Goal: Task Accomplishment & Management: Manage account settings

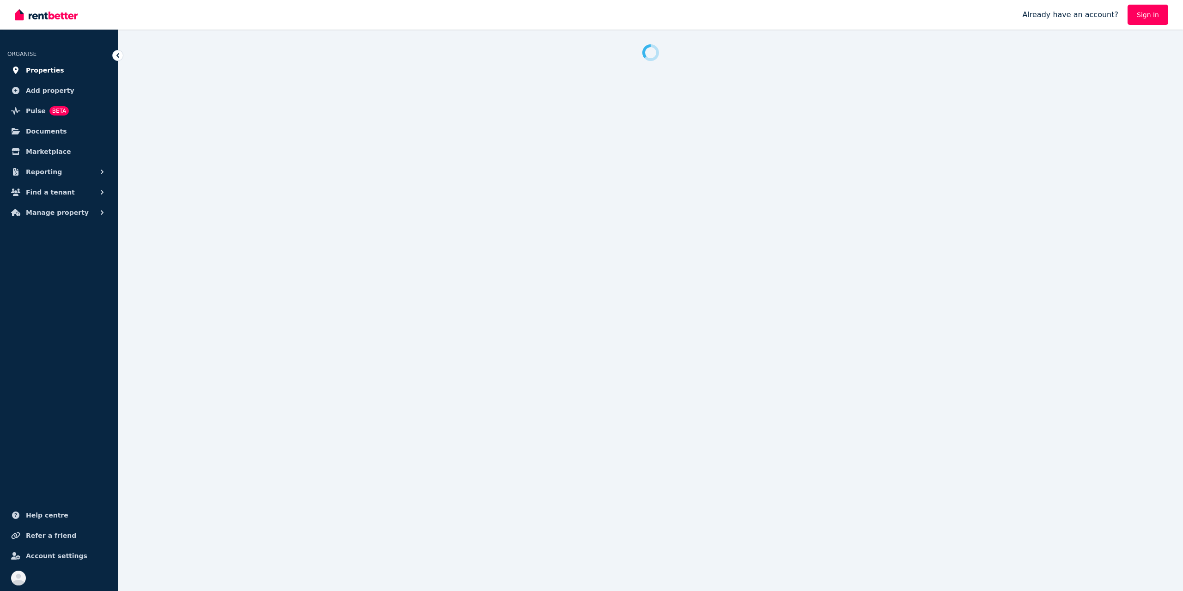
click at [39, 71] on span "Properties" at bounding box center [45, 70] width 38 height 11
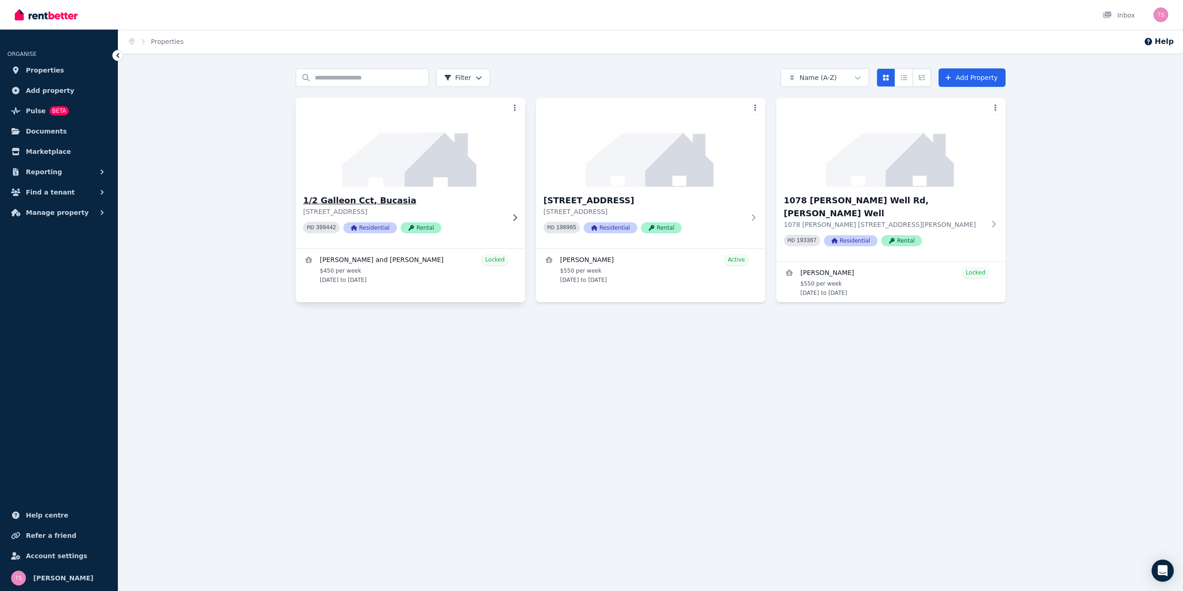
click at [411, 162] on img at bounding box center [410, 142] width 241 height 93
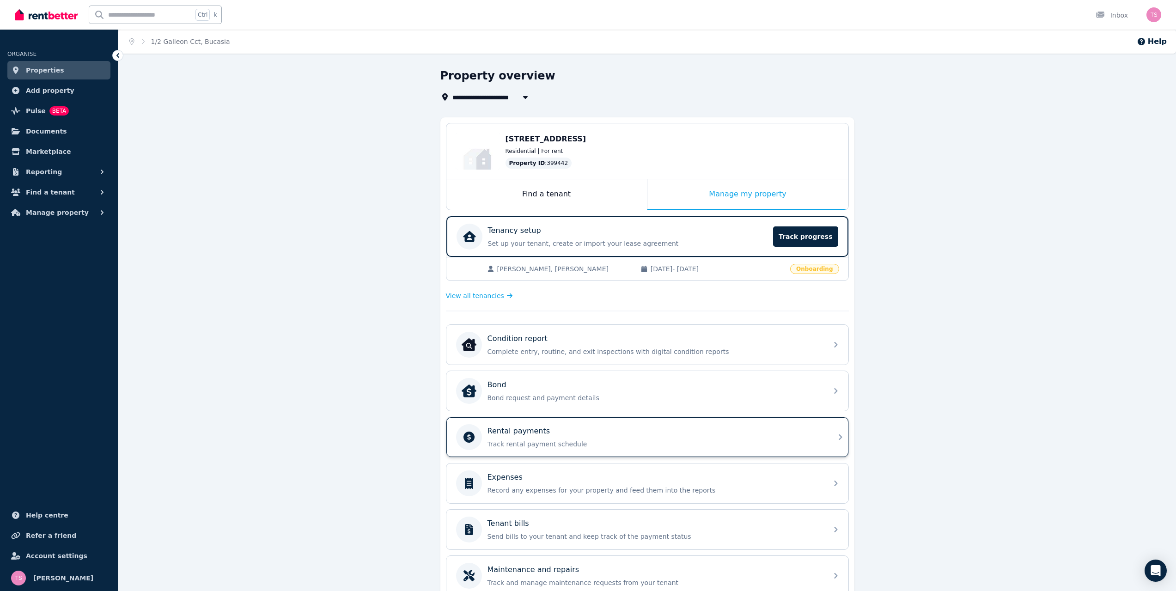
click at [567, 437] on div "Rental payments Track rental payment schedule" at bounding box center [655, 437] width 335 height 23
click at [524, 97] on icon "button" at bounding box center [525, 97] width 5 height 3
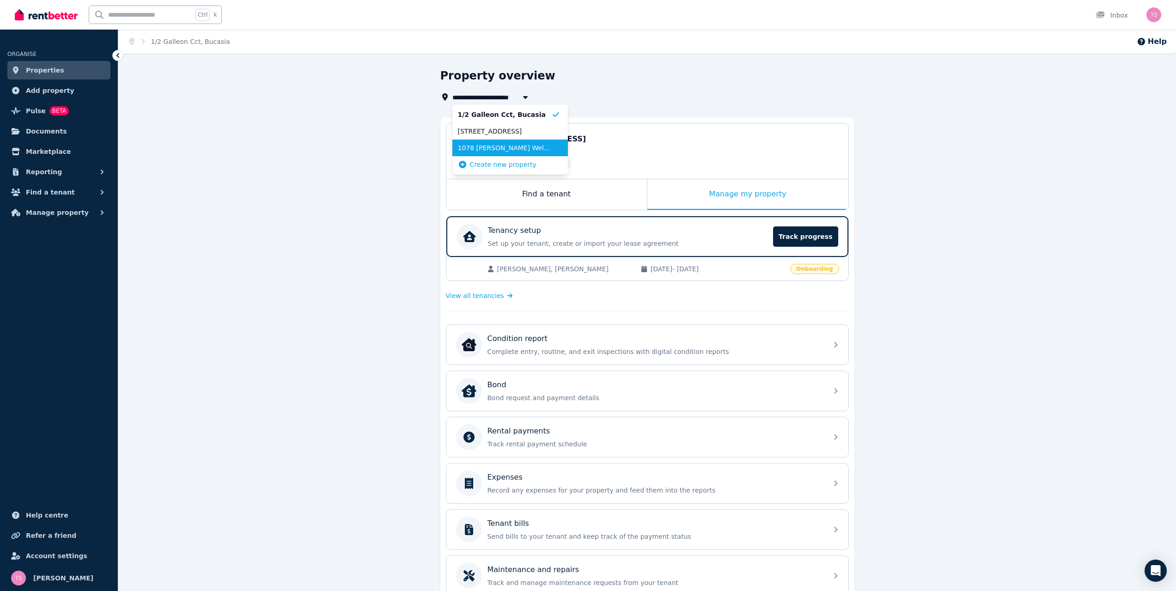
click at [498, 153] on li "1078 [PERSON_NAME] Well Rd, [PERSON_NAME] Well" at bounding box center [511, 148] width 116 height 17
type input "**********"
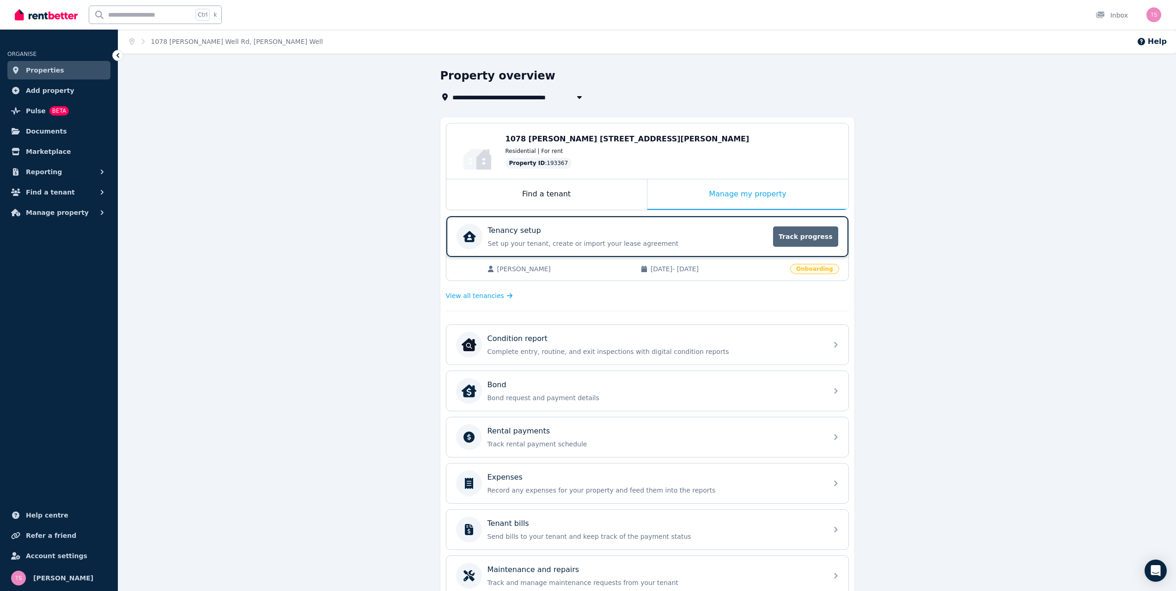
click at [815, 236] on span "Track progress" at bounding box center [805, 236] width 65 height 20
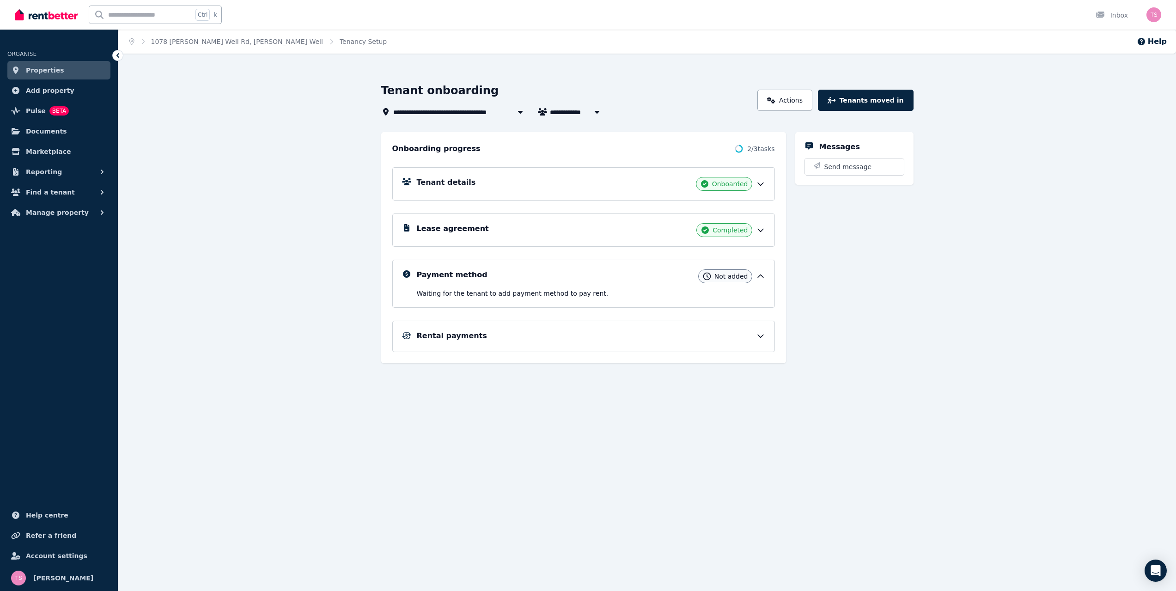
click at [761, 337] on icon at bounding box center [761, 336] width 6 height 3
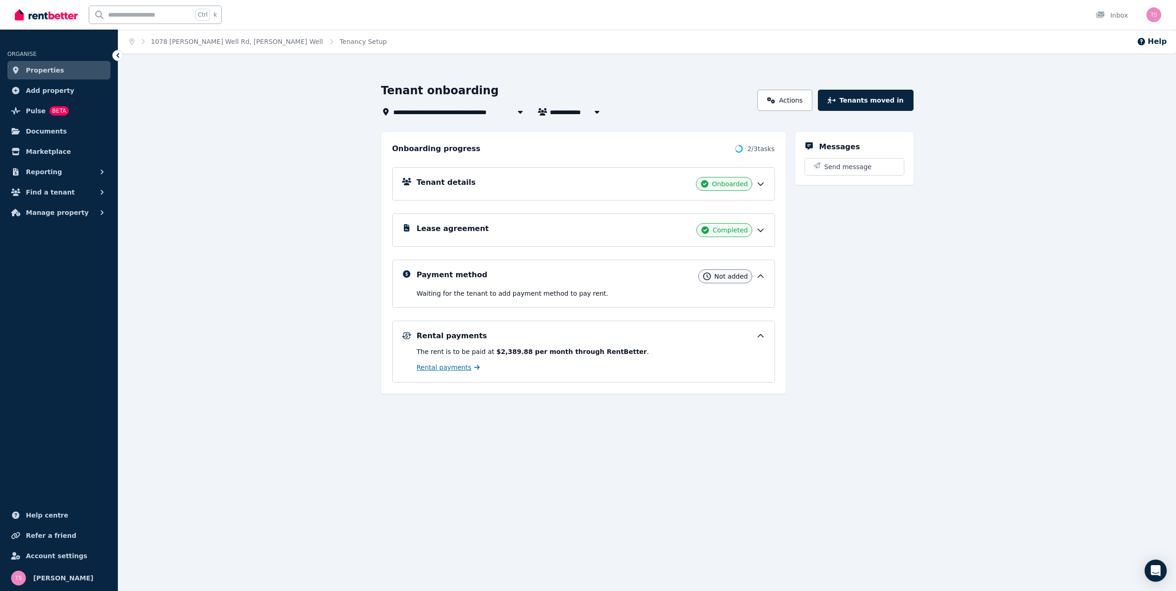
click at [455, 368] on span "Rental payments" at bounding box center [444, 367] width 55 height 9
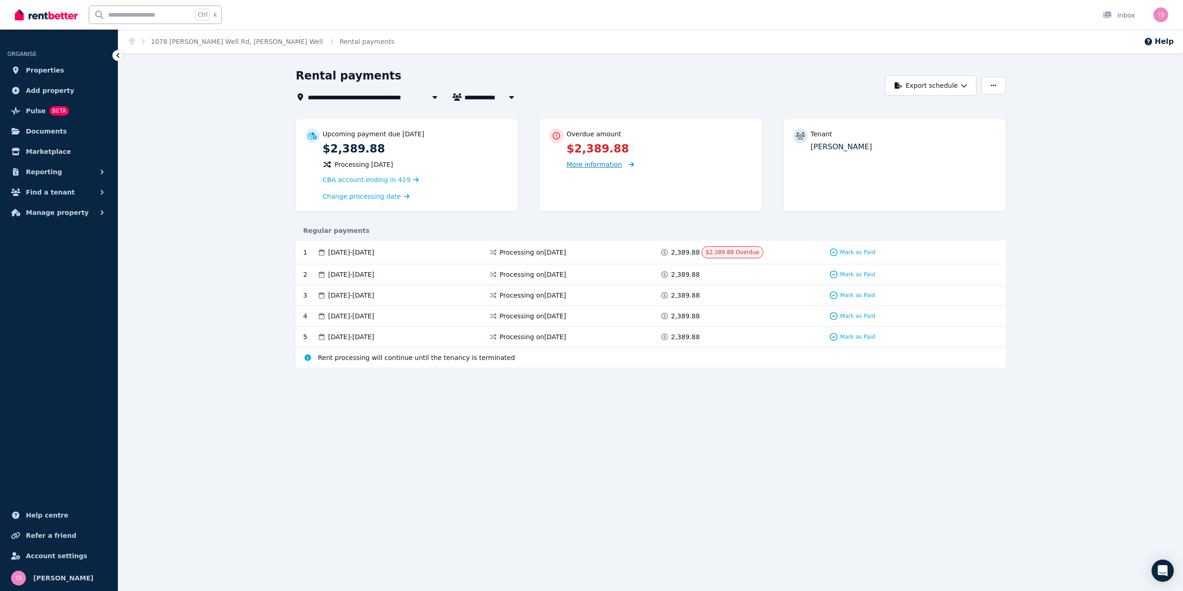
click at [608, 165] on span "More information" at bounding box center [594, 164] width 55 height 7
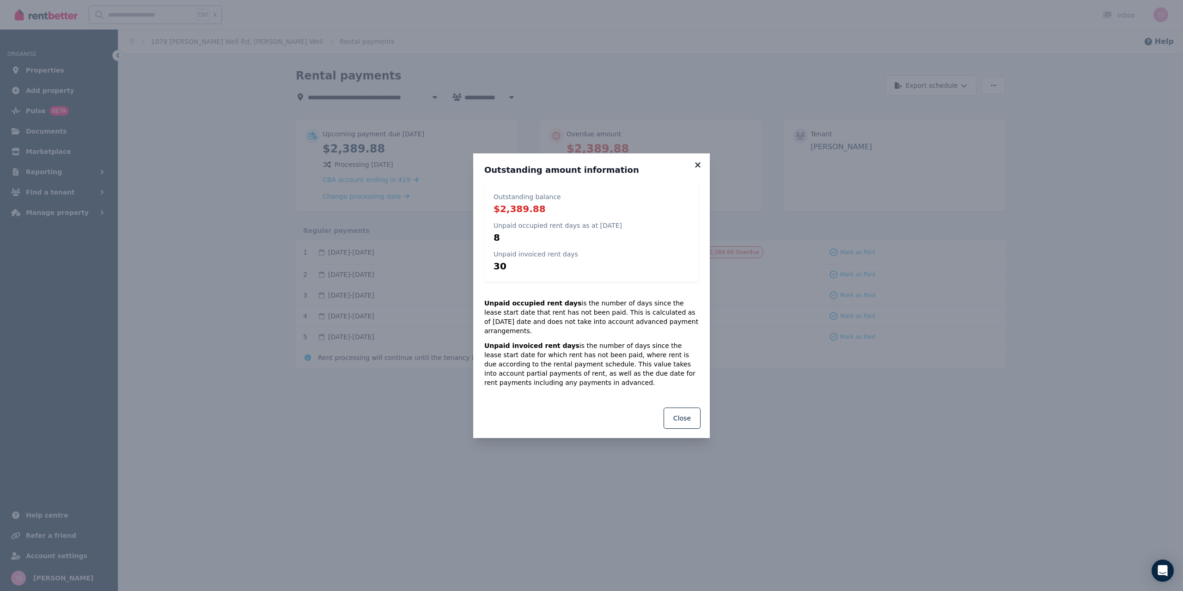
click at [696, 167] on icon at bounding box center [697, 164] width 5 height 5
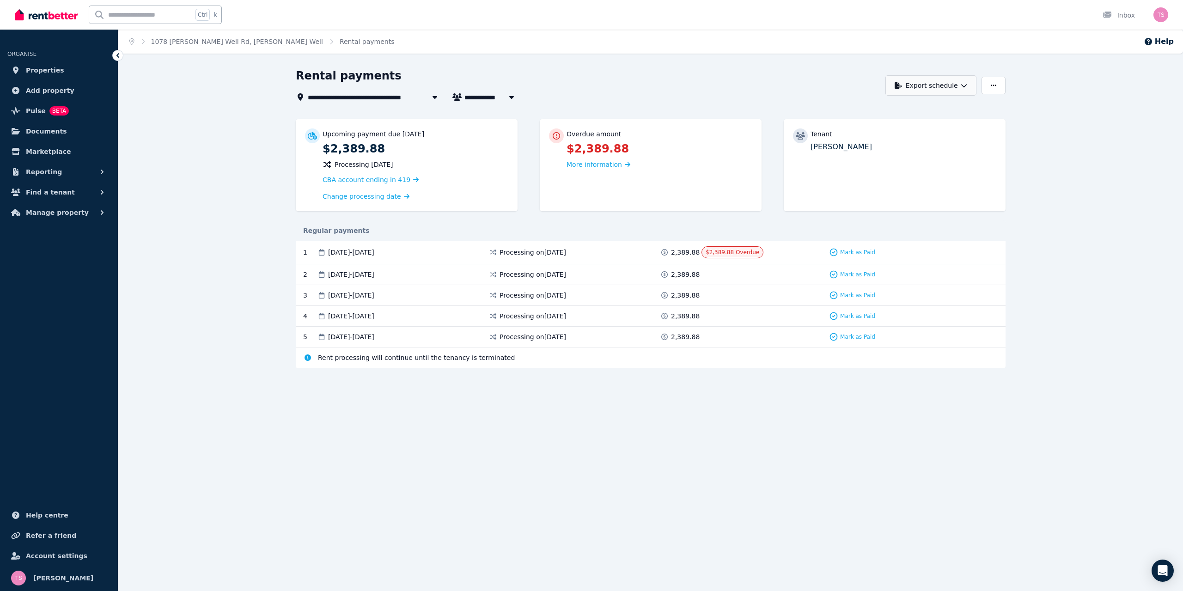
click at [967, 86] on icon "button" at bounding box center [964, 85] width 6 height 6
click at [656, 100] on div "**********" at bounding box center [588, 97] width 585 height 11
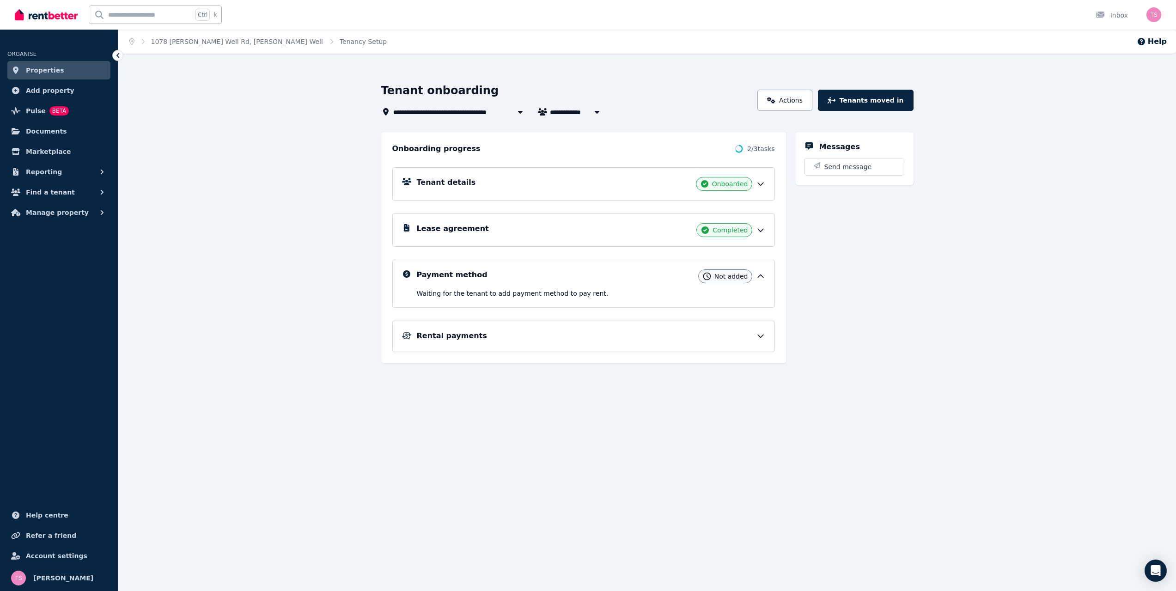
click at [473, 337] on div "Rental payments" at bounding box center [591, 335] width 349 height 11
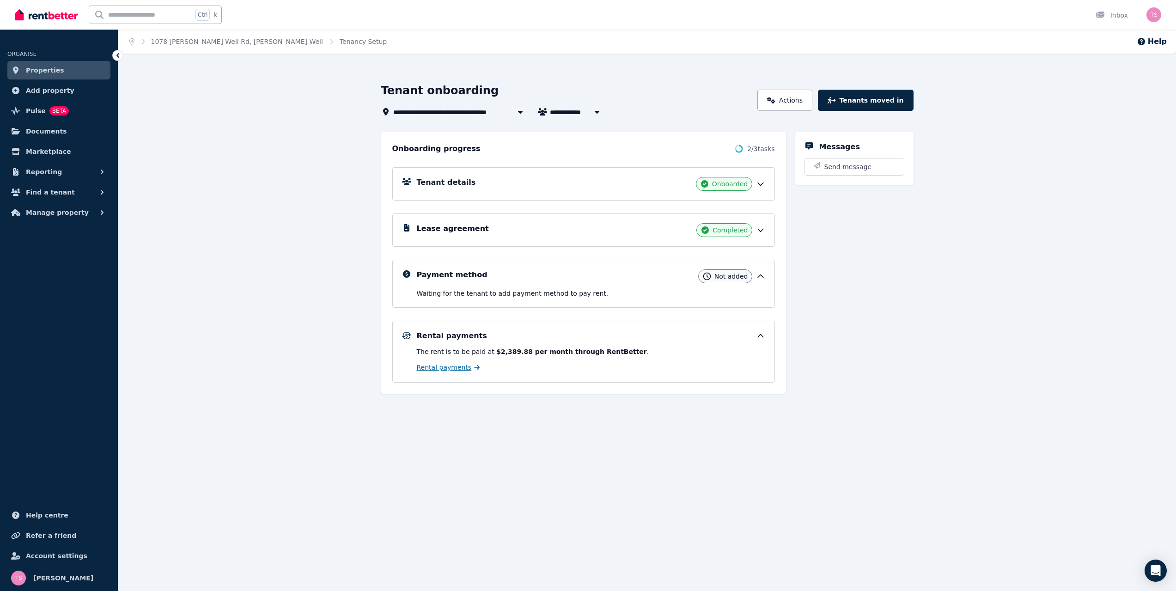
click at [444, 370] on span "Rental payments" at bounding box center [444, 367] width 55 height 9
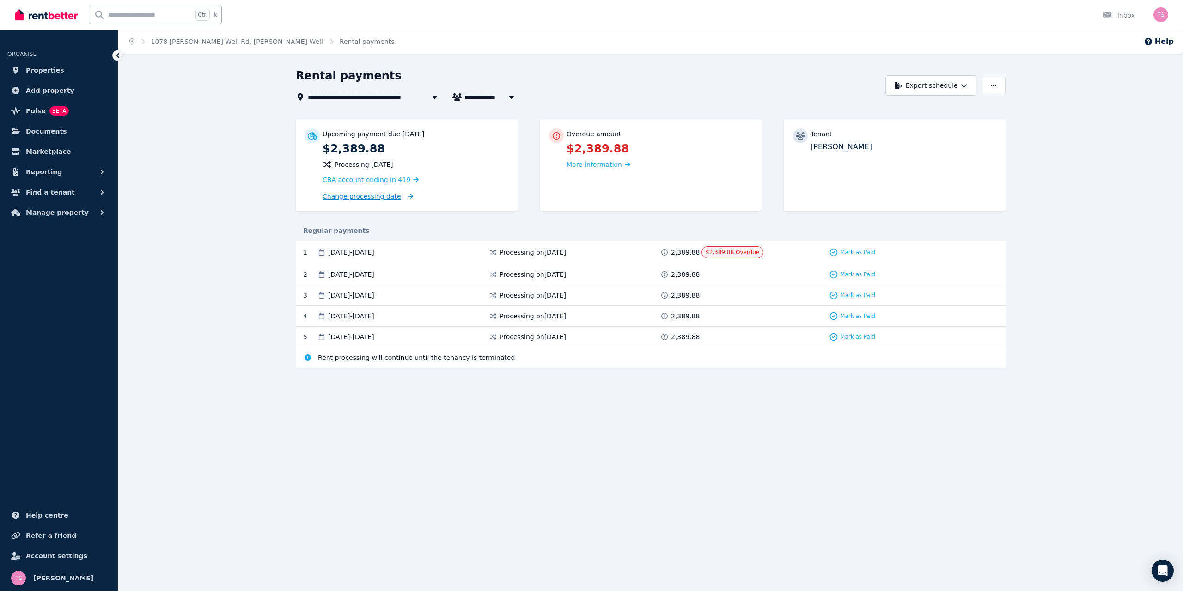
click at [368, 194] on span "Change processing date" at bounding box center [362, 196] width 79 height 9
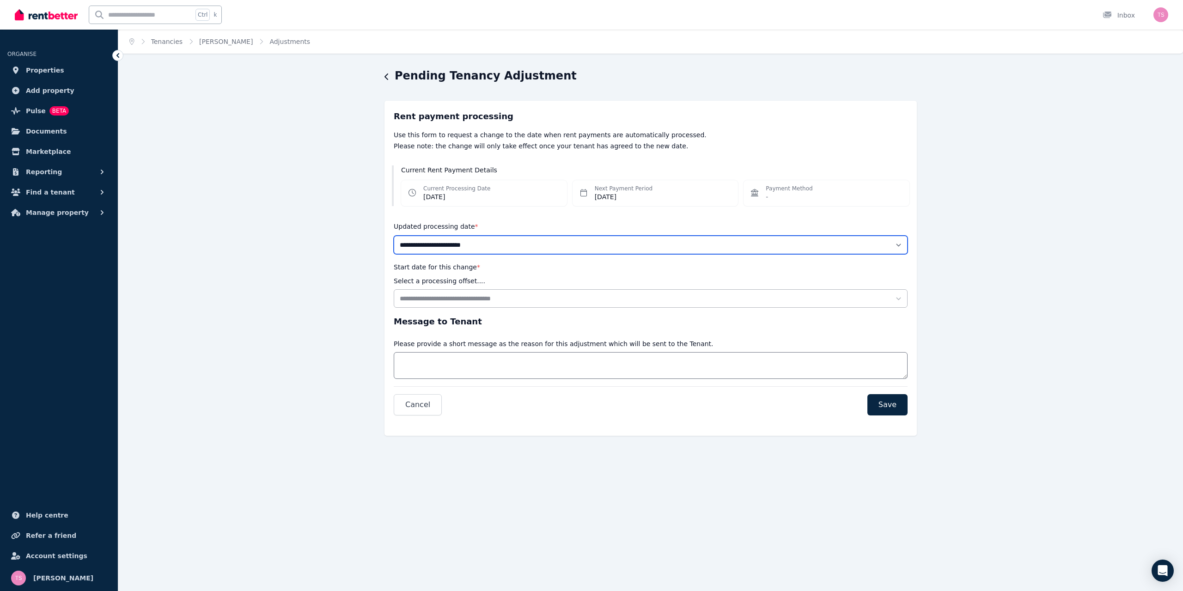
click at [492, 243] on select "**********" at bounding box center [651, 245] width 514 height 18
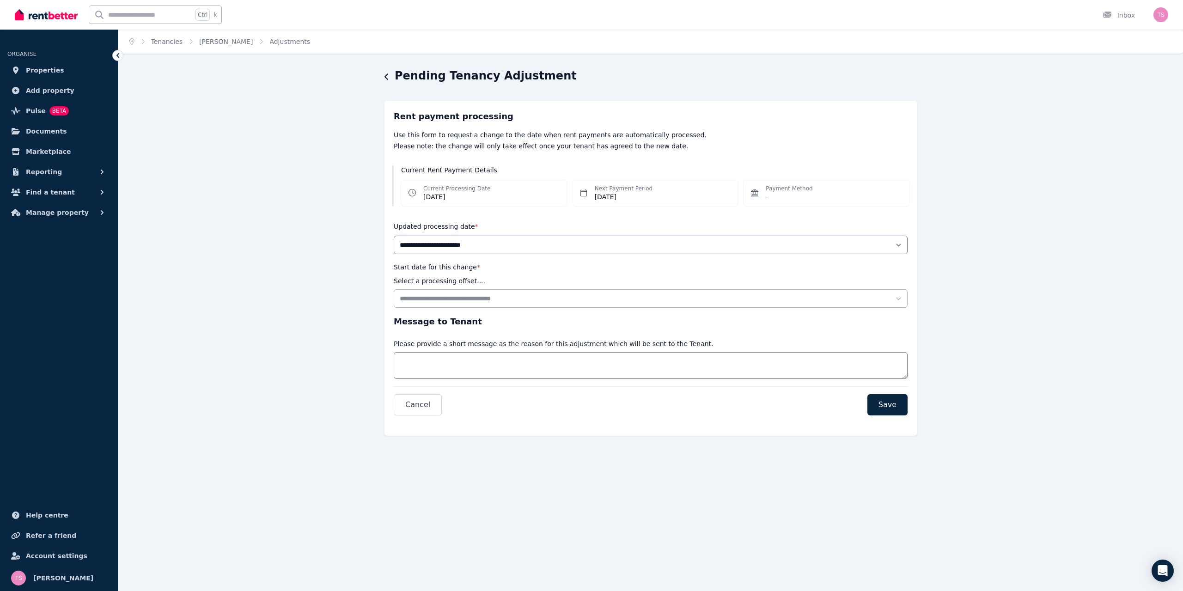
click at [387, 76] on icon "button" at bounding box center [387, 76] width 4 height 6
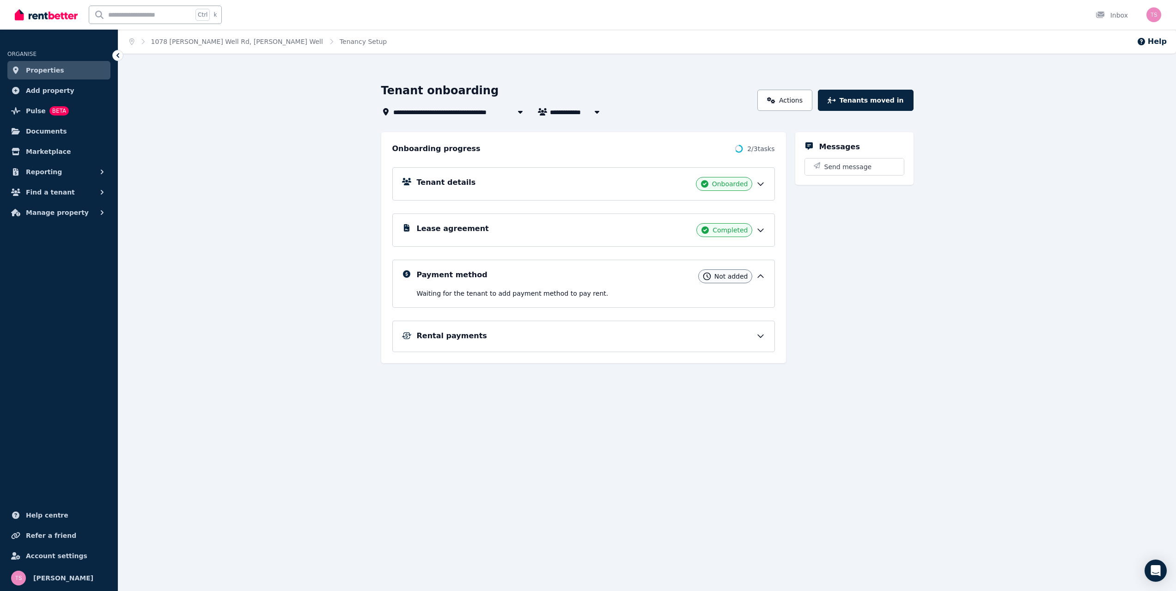
click at [564, 337] on div "Rental payments" at bounding box center [591, 335] width 349 height 11
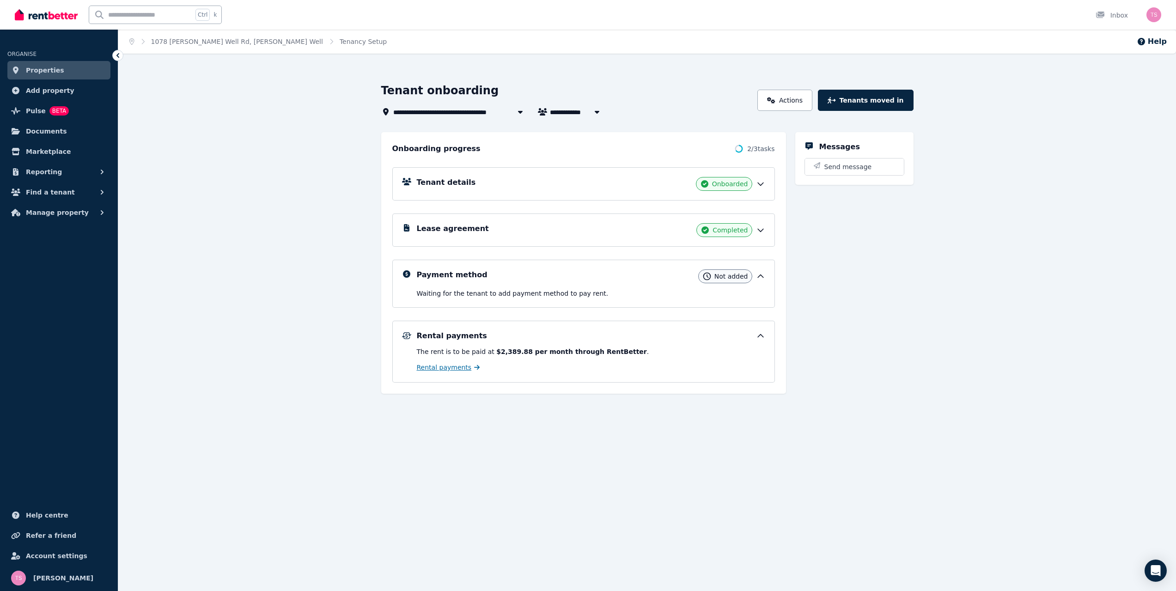
click at [434, 369] on span "Rental payments" at bounding box center [444, 367] width 55 height 9
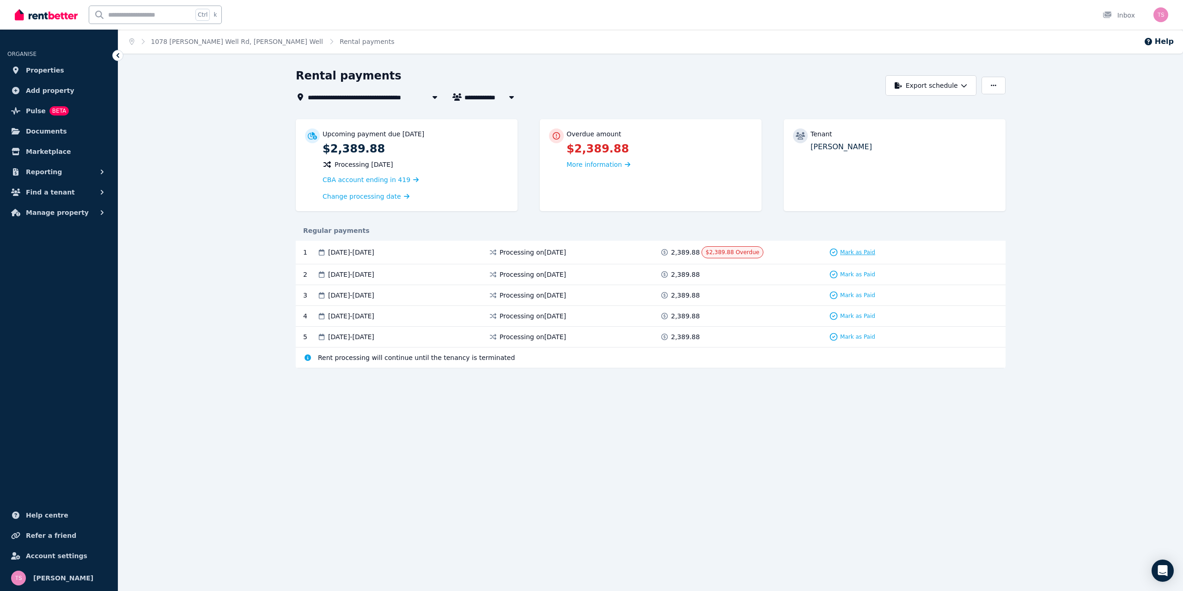
click at [835, 252] on icon at bounding box center [834, 252] width 7 height 7
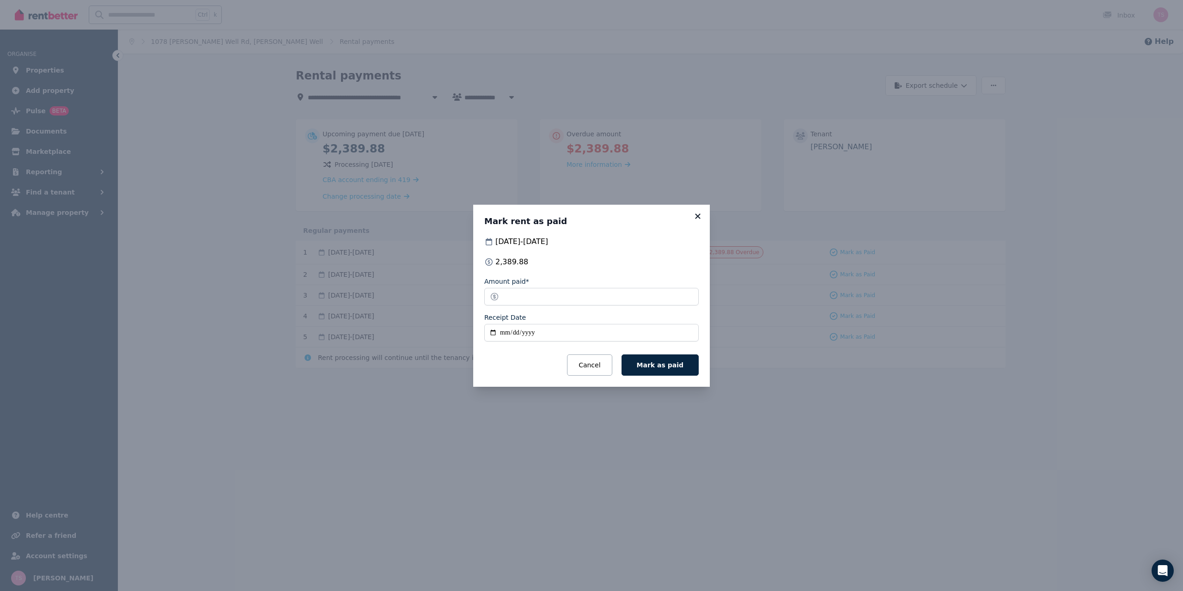
click at [698, 216] on icon at bounding box center [697, 216] width 5 height 5
